Goal: Check status: Check status

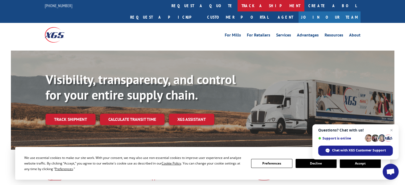
click at [237, 6] on link "track a shipment" at bounding box center [270, 5] width 67 height 11
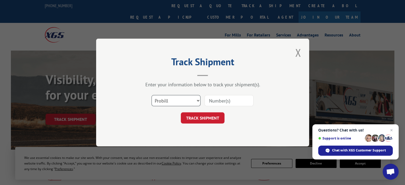
click at [197, 99] on select "Select category... Probill BOL PO" at bounding box center [175, 100] width 49 height 11
select select "po"
click at [151, 95] on select "Select category... Probill BOL PO" at bounding box center [175, 100] width 49 height 11
click at [221, 97] on input at bounding box center [228, 100] width 49 height 11
paste input "293278002"
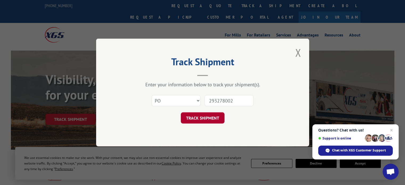
type input "293278002"
click at [211, 118] on button "TRACK SHIPMENT" at bounding box center [203, 117] width 44 height 11
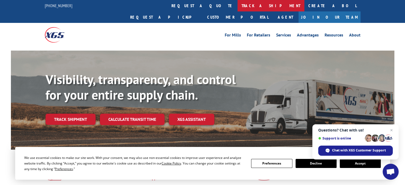
click at [237, 3] on link "track a shipment" at bounding box center [270, 5] width 67 height 11
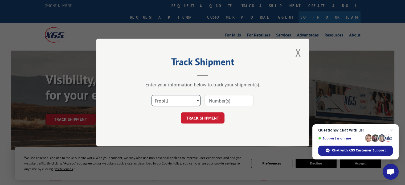
click at [171, 101] on select "Select category... Probill BOL PO" at bounding box center [175, 100] width 49 height 11
select select "po"
click at [151, 95] on select "Select category... Probill BOL PO" at bounding box center [175, 100] width 49 height 11
click at [218, 100] on input at bounding box center [228, 100] width 49 height 11
paste input "293192227"
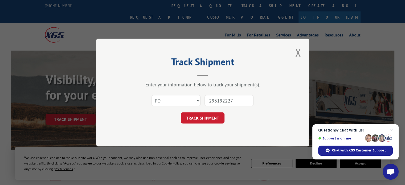
type input "293192227"
click button "TRACK SHIPMENT" at bounding box center [203, 117] width 44 height 11
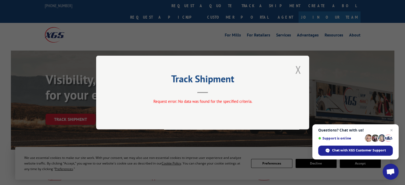
click at [299, 68] on button "Close modal" at bounding box center [297, 69] width 9 height 15
